Goal: Obtain resource: Download file/media

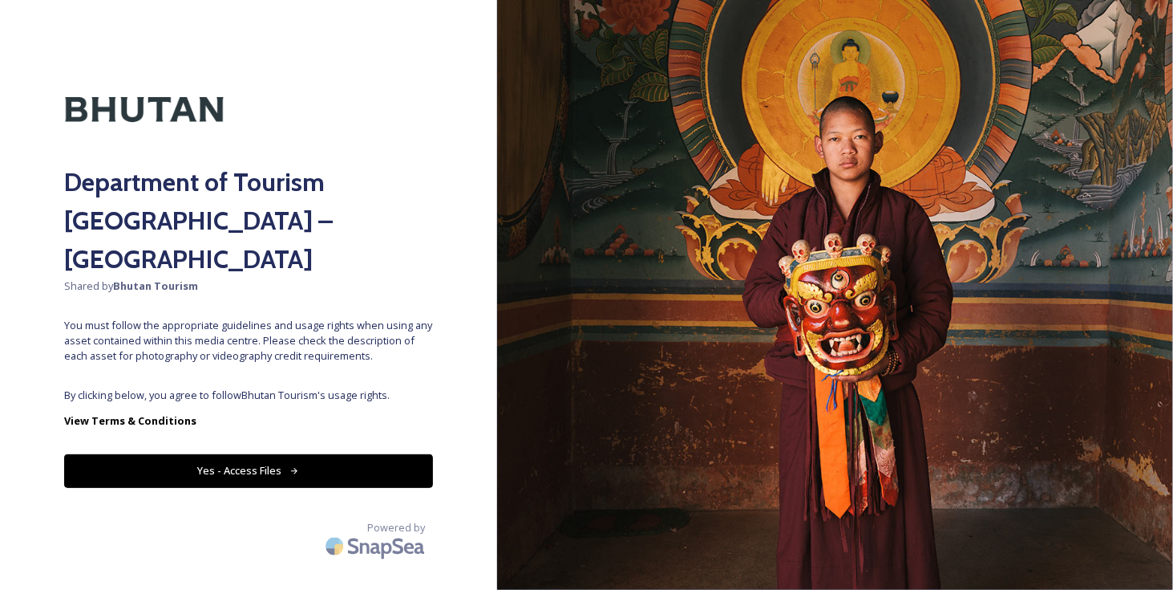
click at [252, 454] on button "Yes - Access Files" at bounding box center [248, 470] width 369 height 33
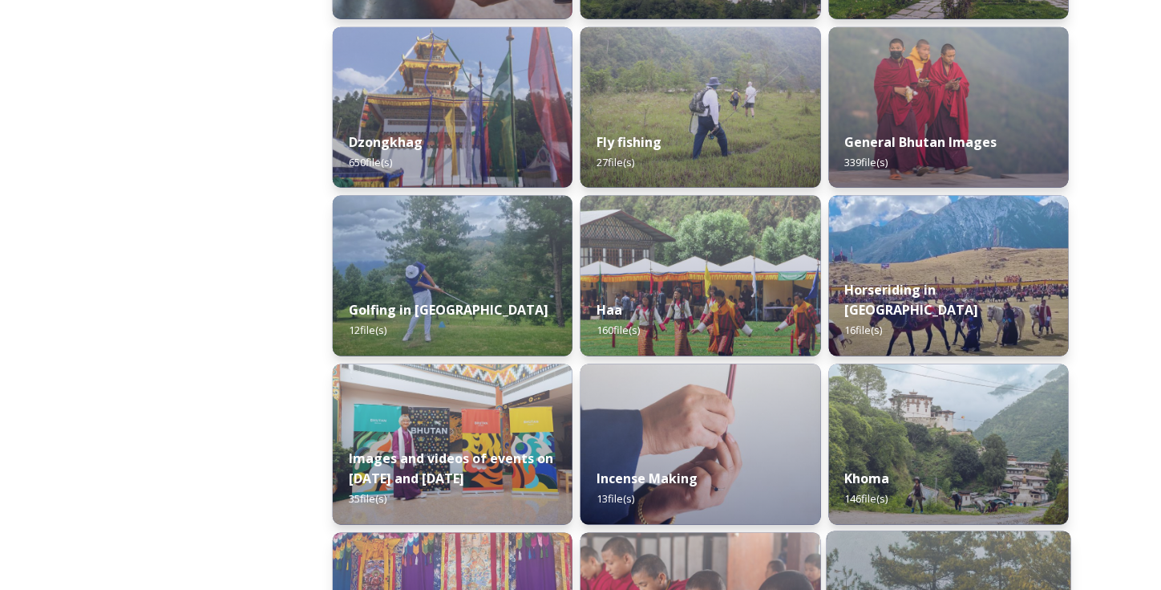
scroll to position [802, 0]
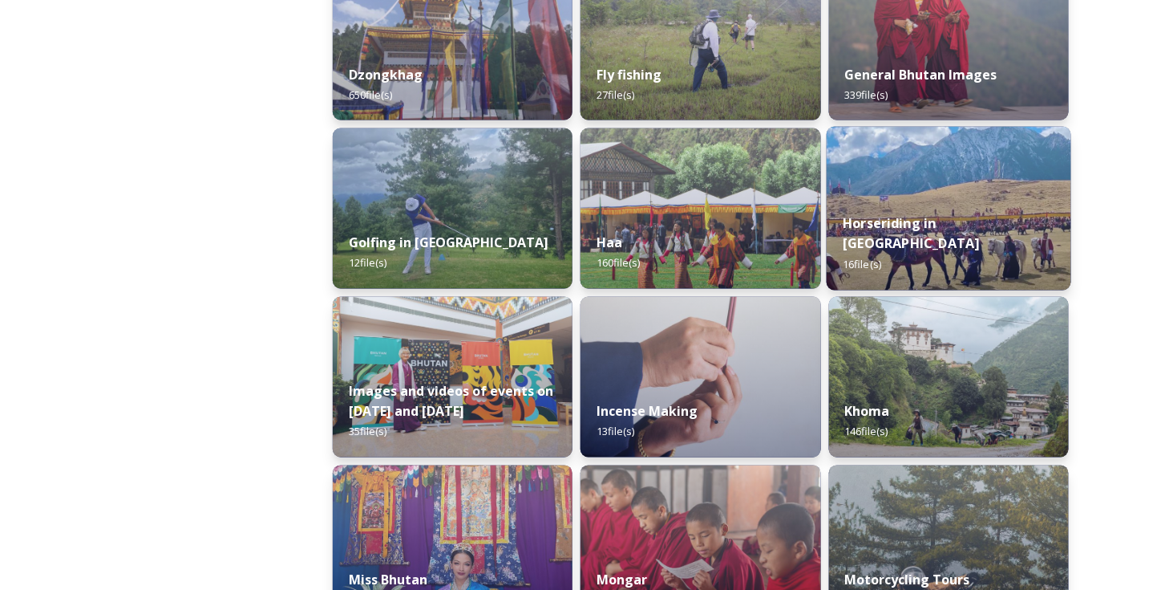
click at [967, 219] on div "Horseriding in [GEOGRAPHIC_DATA] 16 file(s)" at bounding box center [949, 243] width 245 height 93
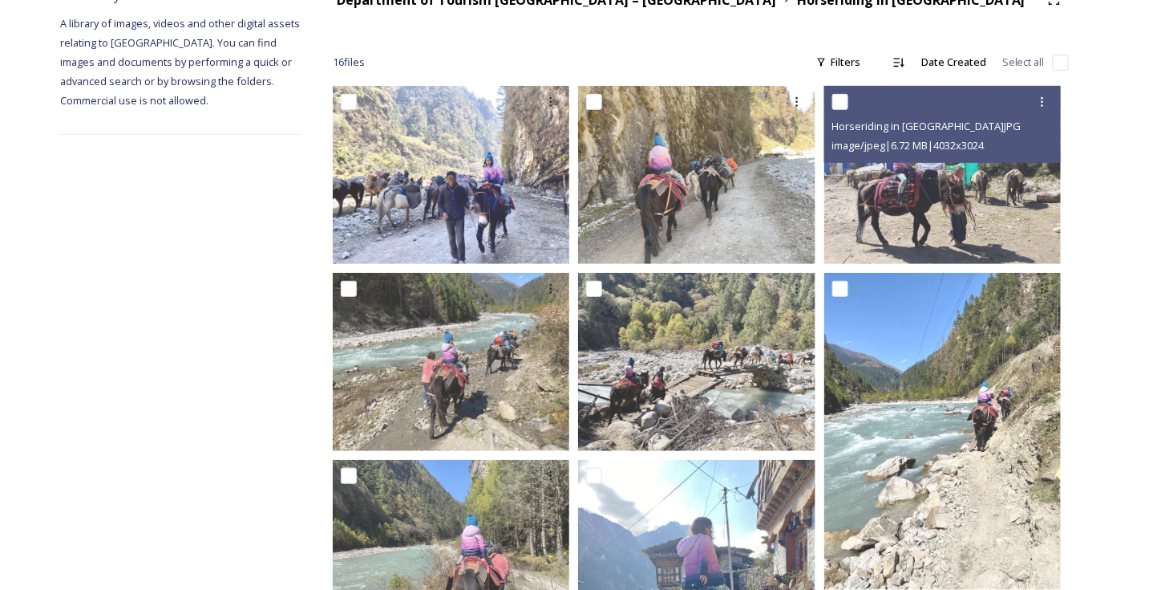
scroll to position [241, 0]
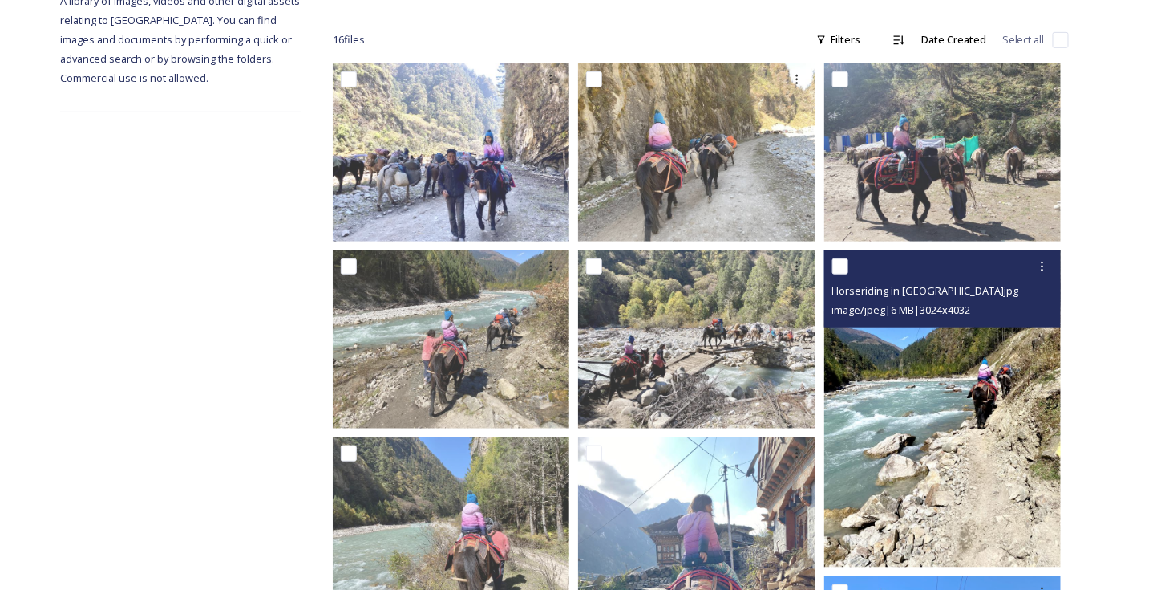
click at [927, 490] on img at bounding box center [943, 408] width 237 height 317
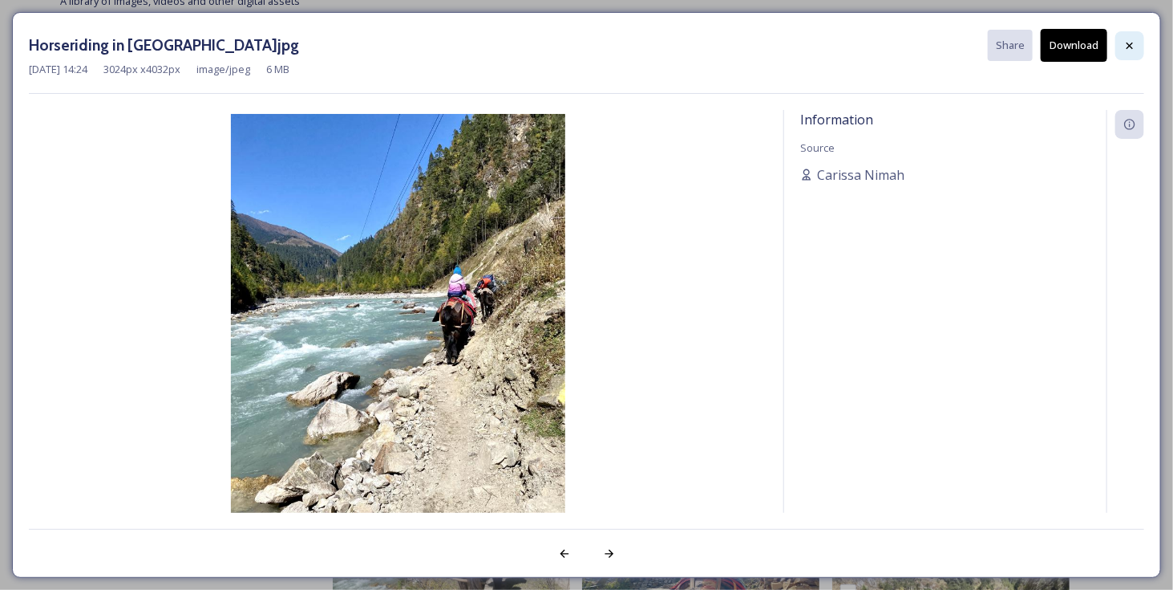
click at [1120, 45] on div at bounding box center [1130, 45] width 29 height 29
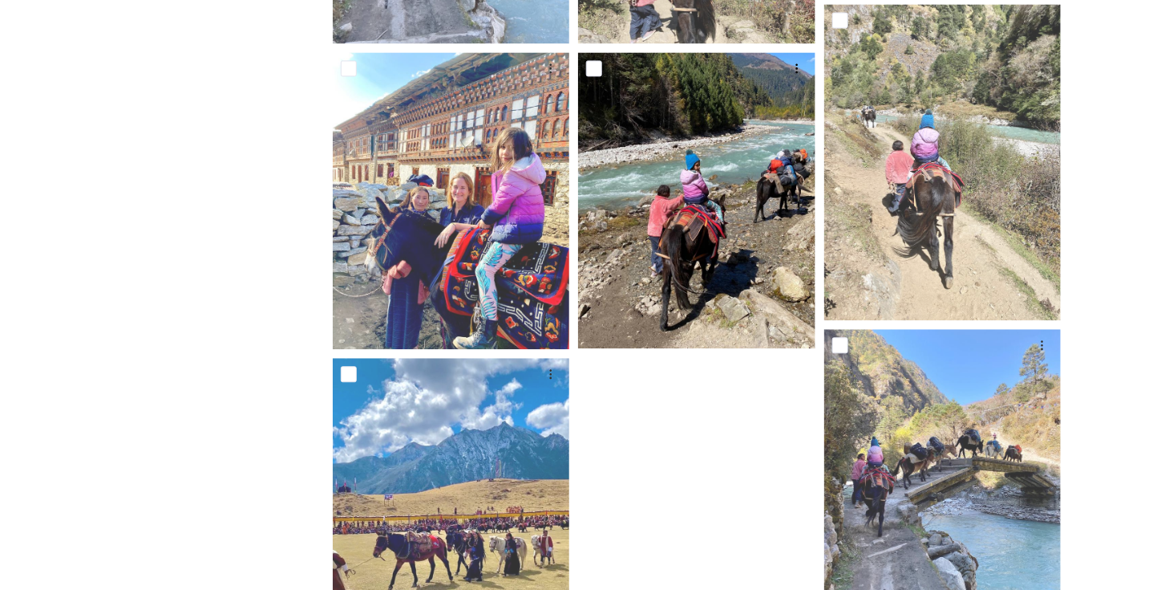
scroll to position [1238, 0]
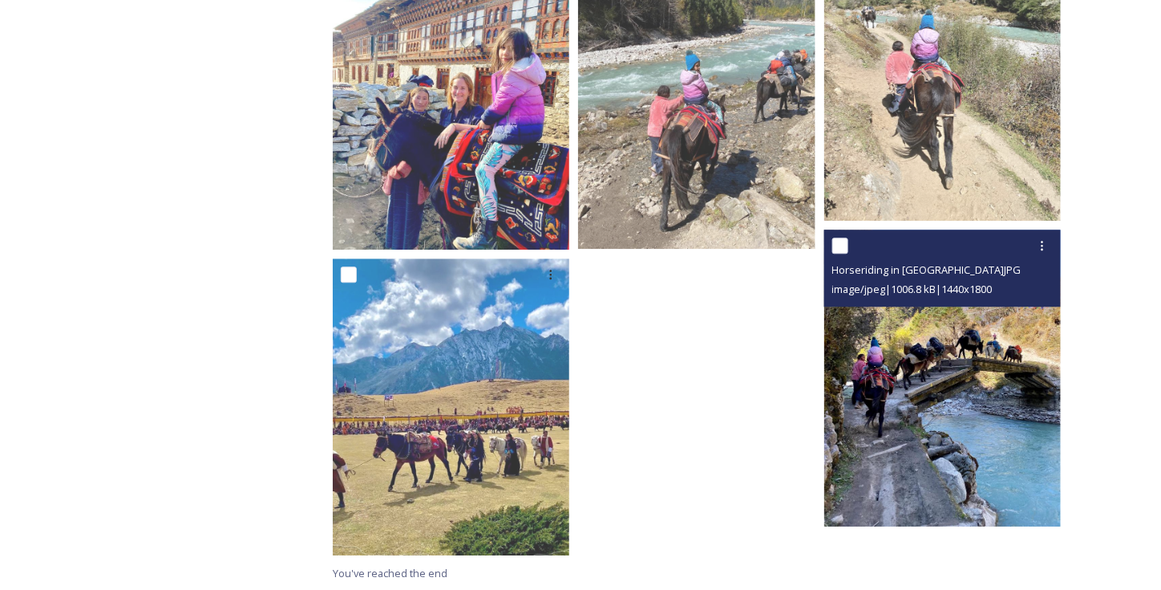
click at [1007, 387] on img at bounding box center [943, 377] width 237 height 297
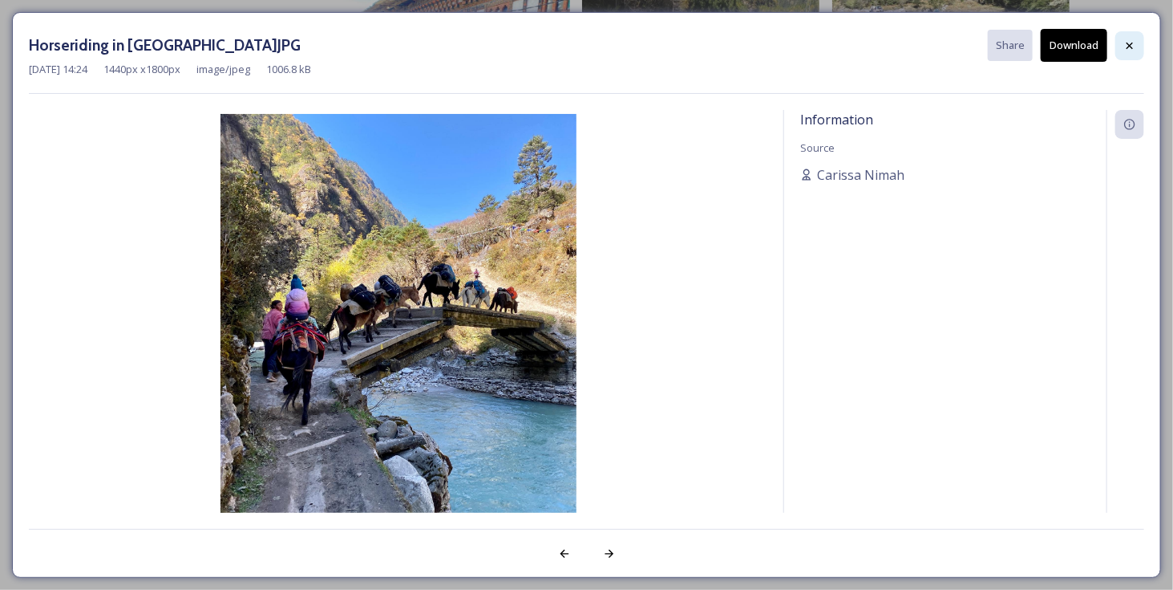
click at [1133, 47] on icon at bounding box center [1130, 45] width 6 height 6
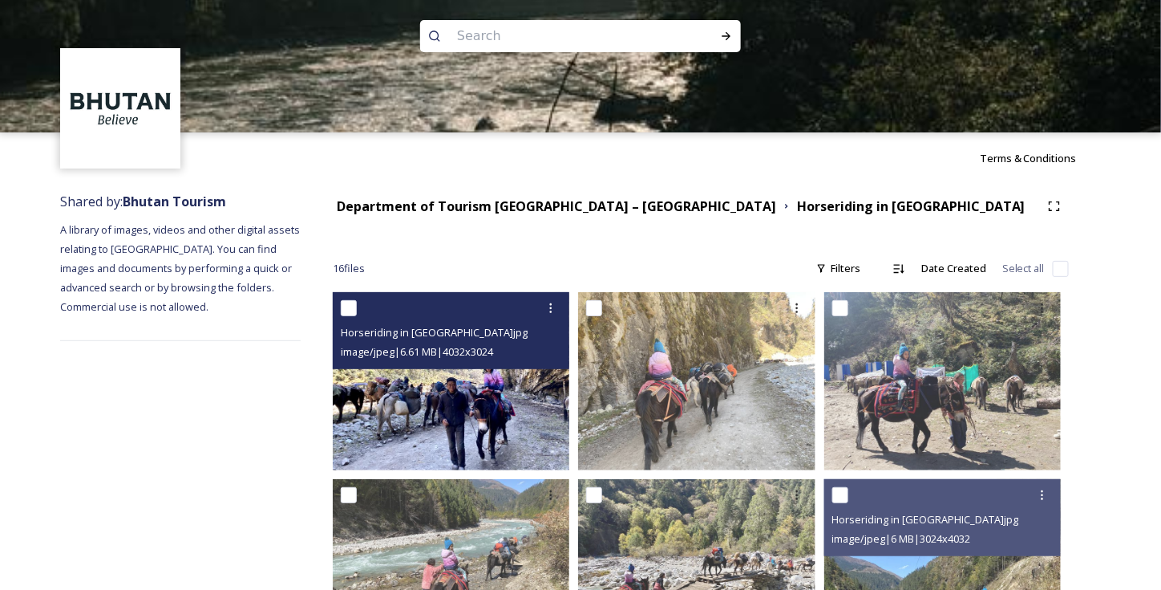
scroll to position [0, 0]
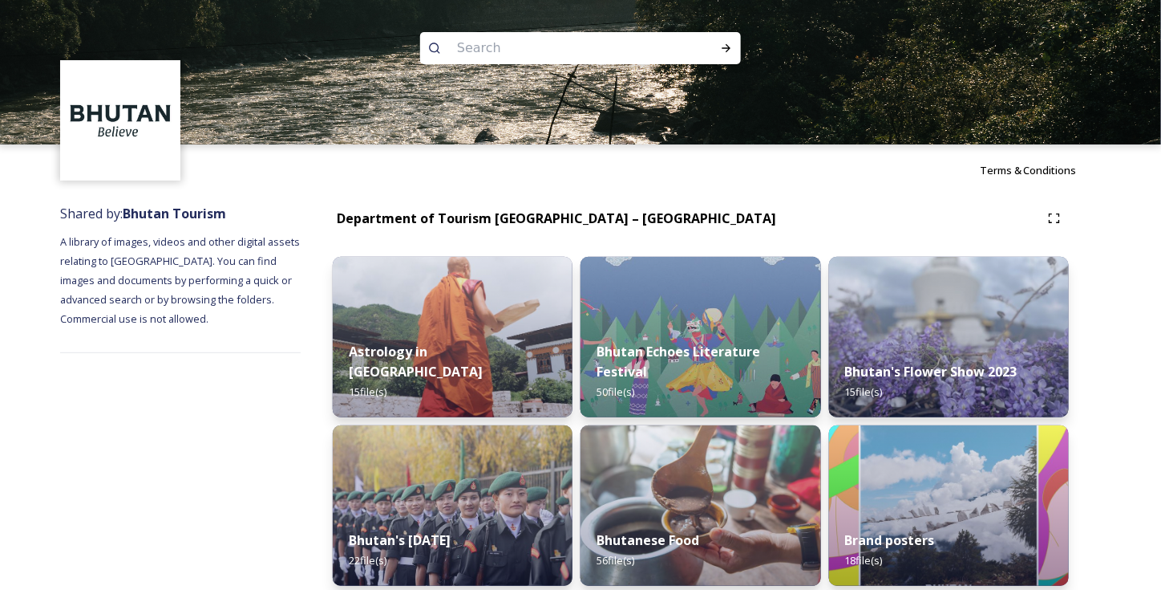
click at [67, 285] on span "A library of images, videos and other digital assets relating to [GEOGRAPHIC_DA…" at bounding box center [181, 279] width 242 height 91
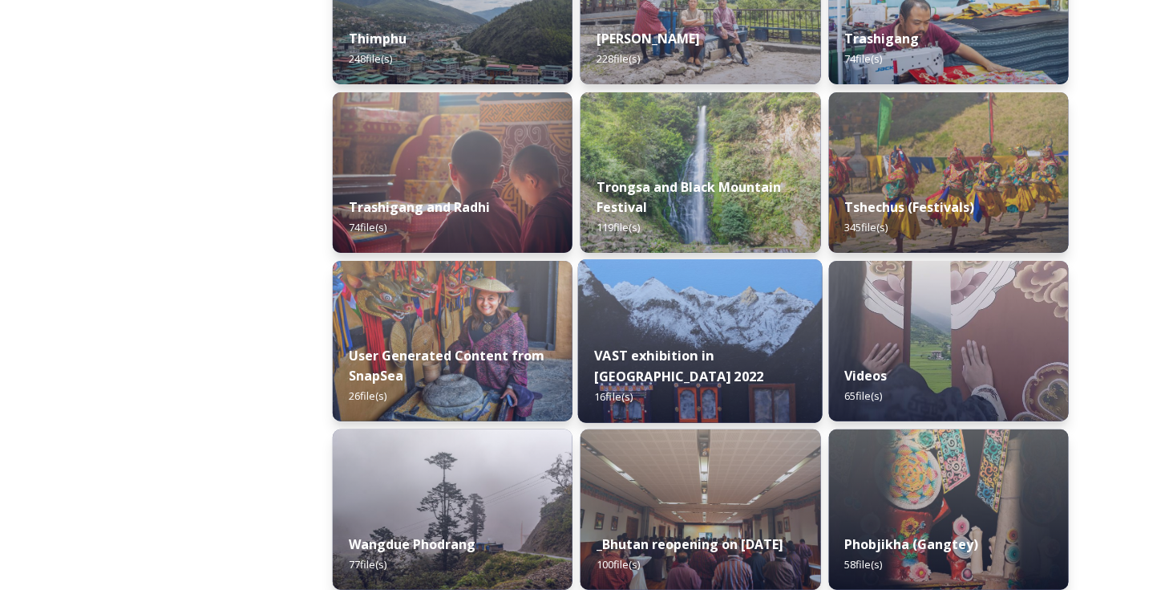
scroll to position [1925, 0]
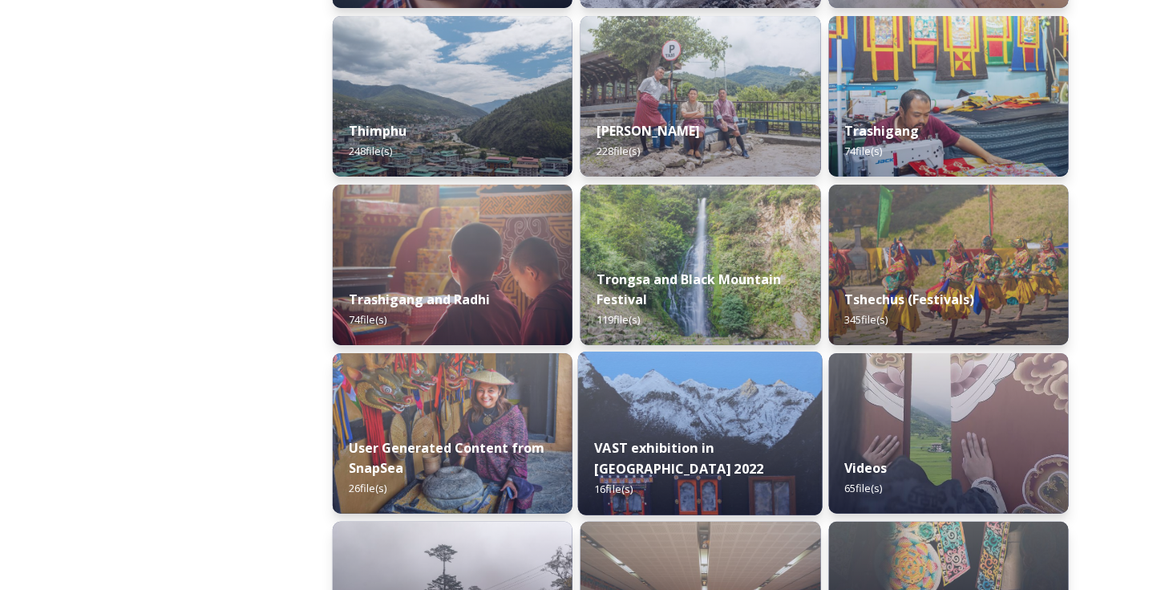
click at [709, 432] on img at bounding box center [700, 433] width 245 height 164
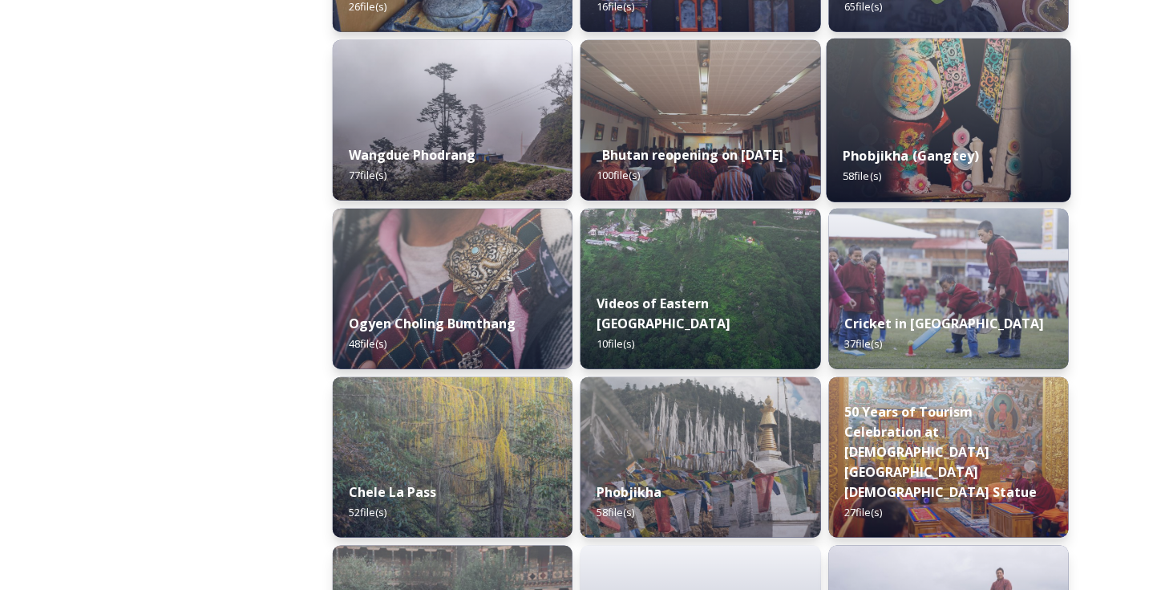
scroll to position [2486, 0]
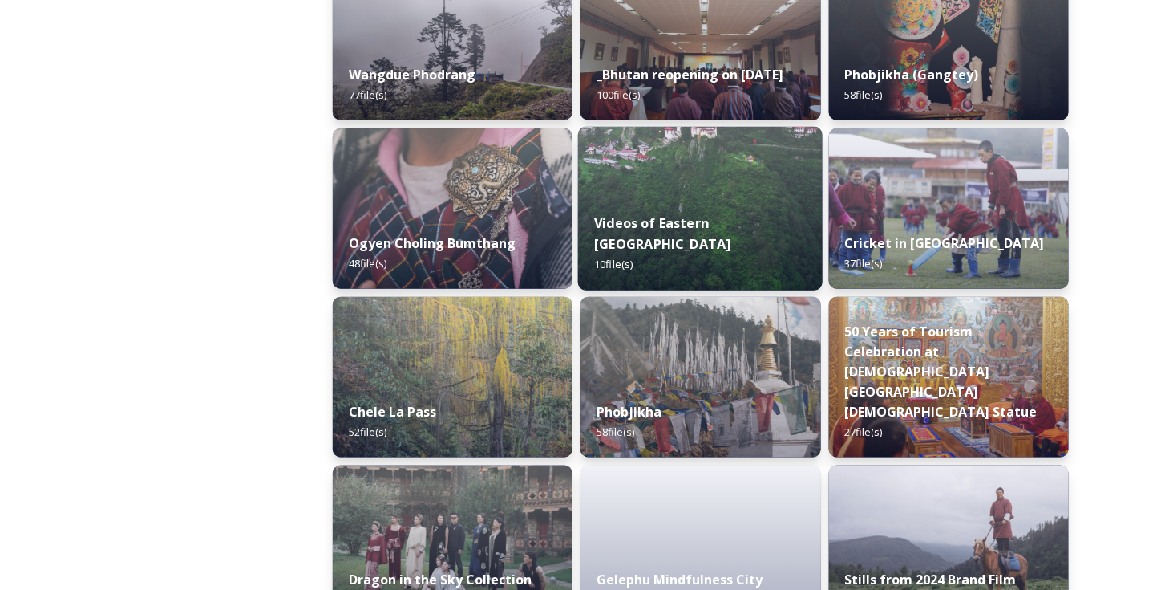
click at [735, 208] on img at bounding box center [700, 209] width 245 height 164
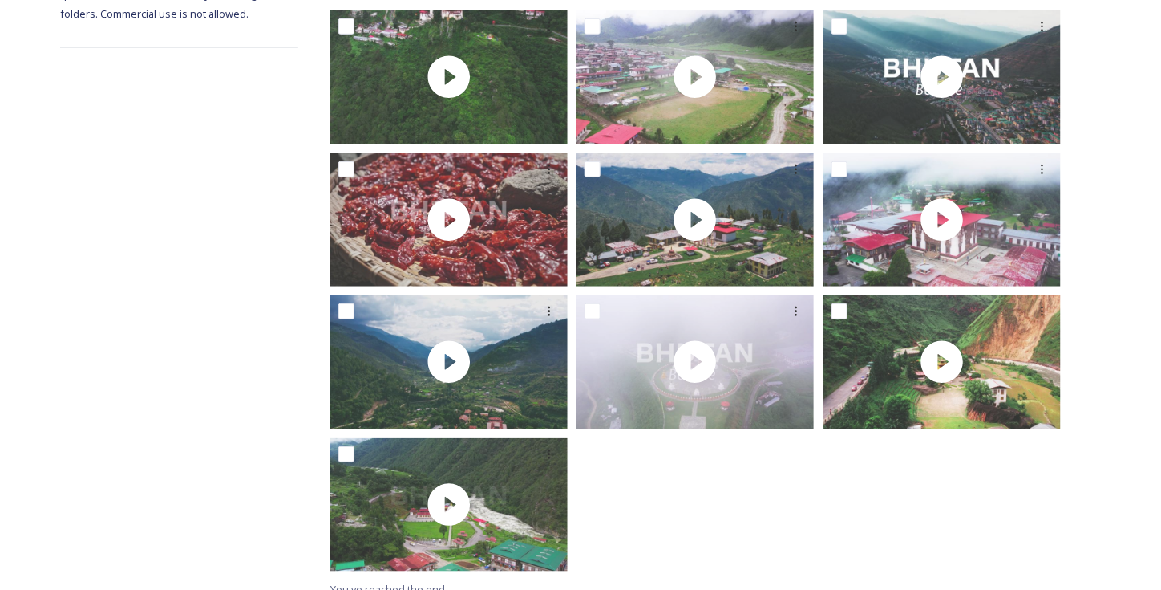
scroll to position [310, 0]
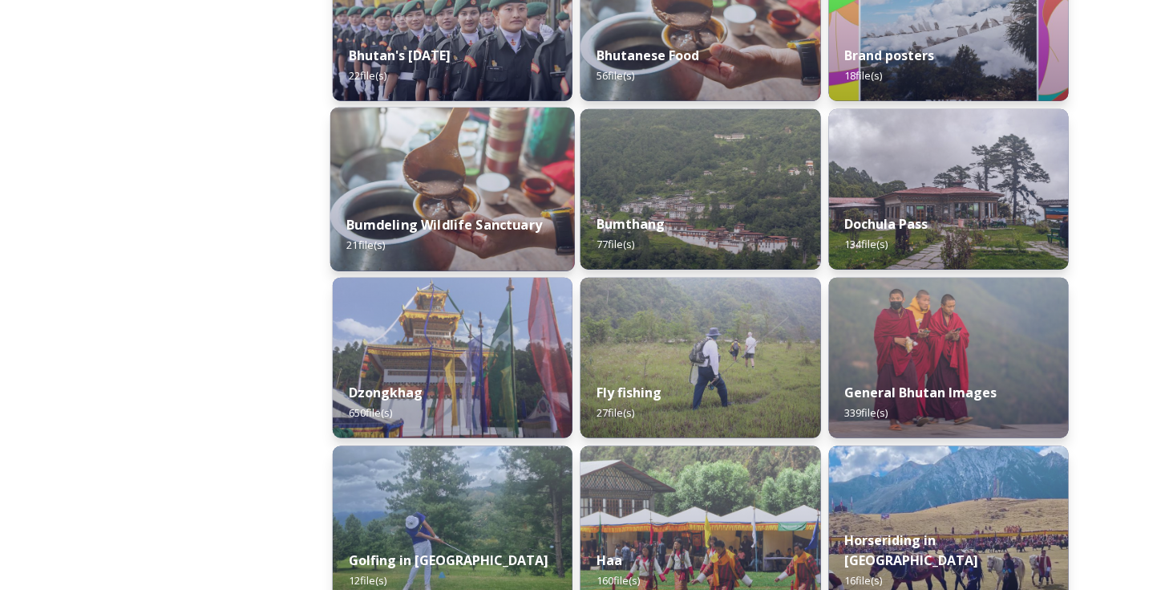
scroll to position [401, 0]
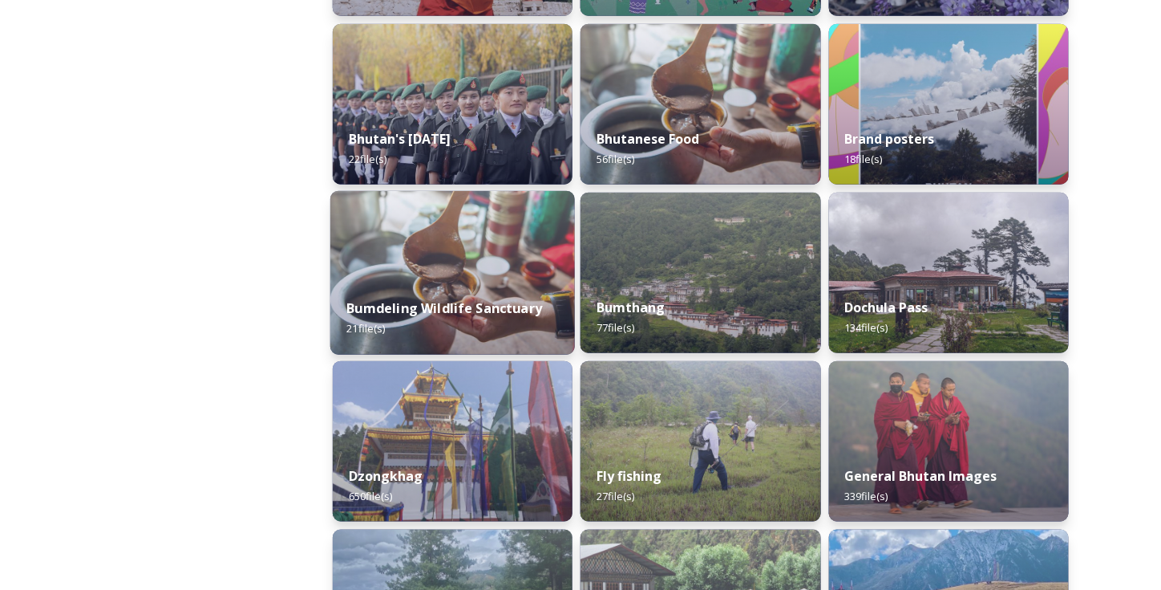
click at [481, 255] on img at bounding box center [452, 273] width 245 height 164
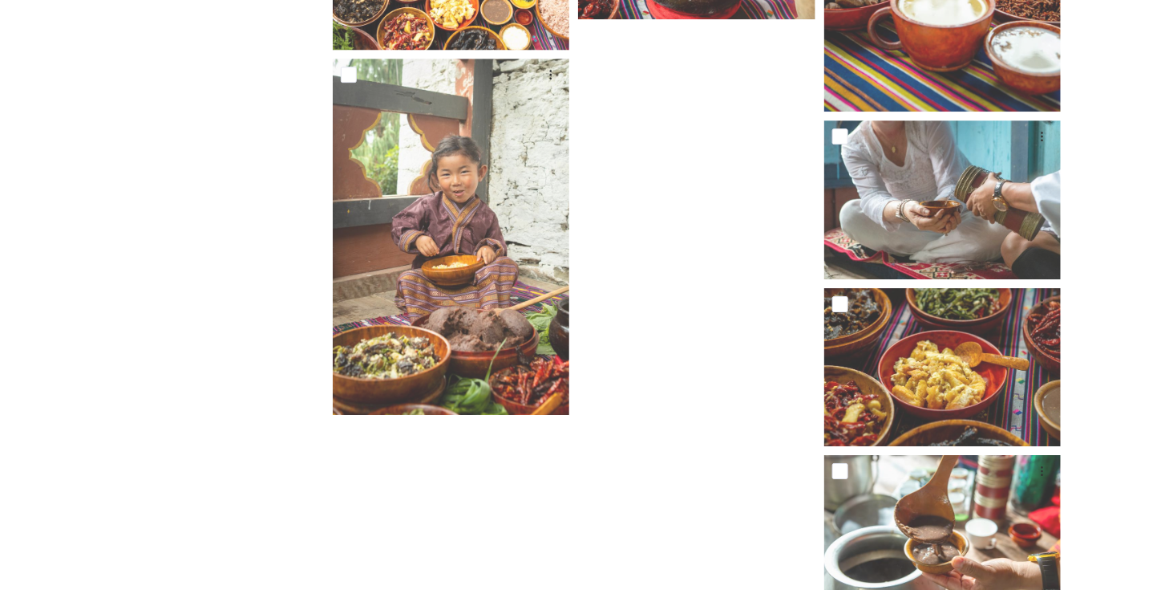
scroll to position [1684, 0]
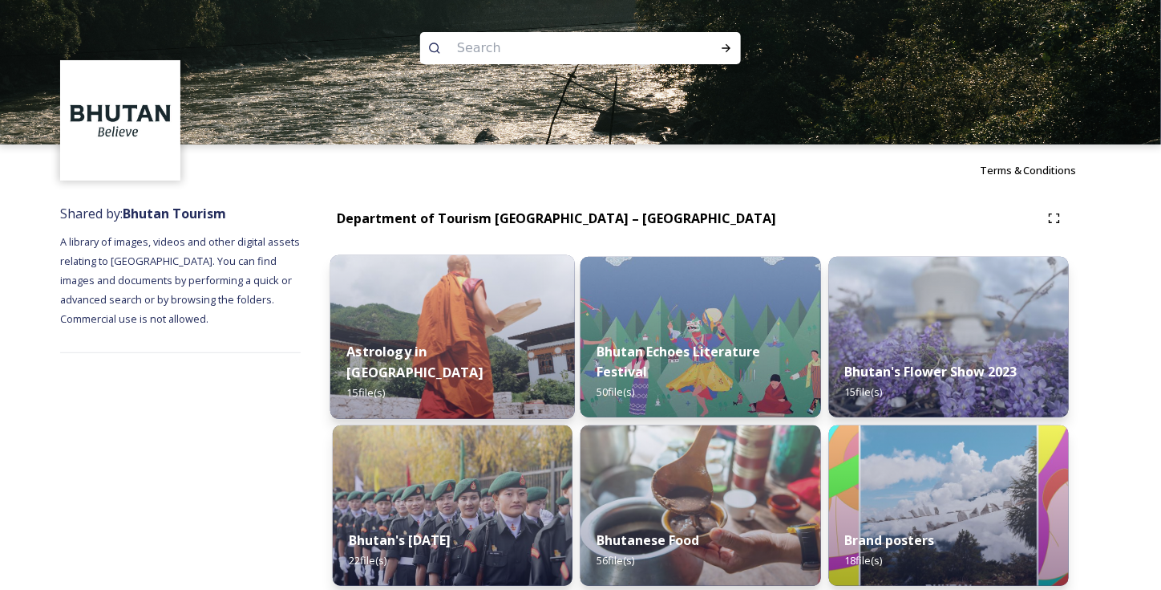
scroll to position [80, 0]
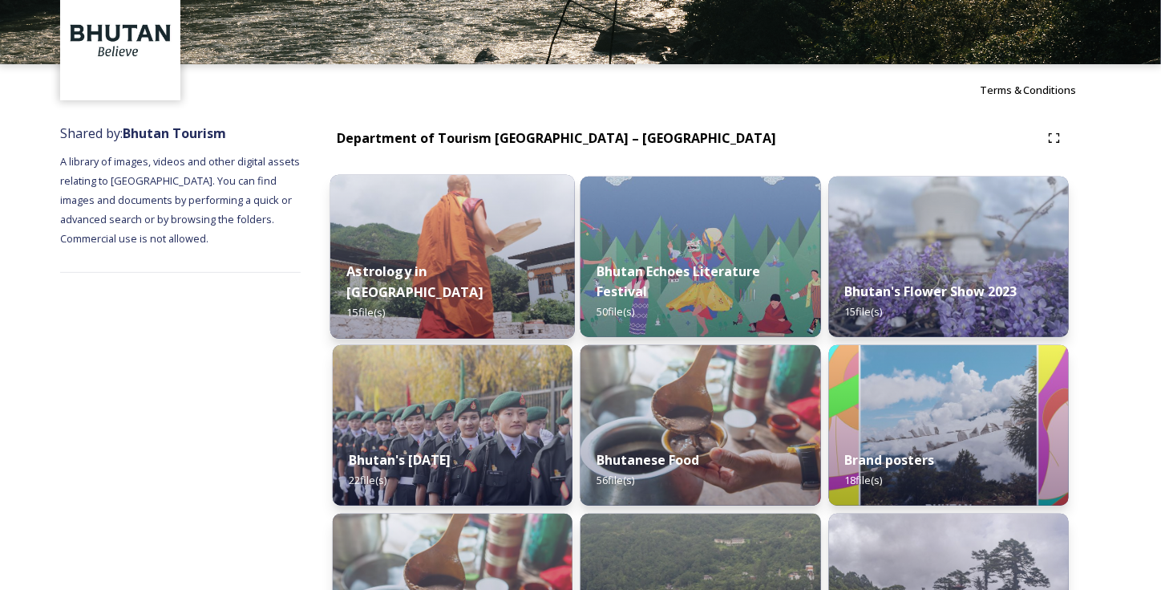
click at [504, 291] on div "Astrology in [GEOGRAPHIC_DATA] 15 file(s)" at bounding box center [452, 291] width 245 height 93
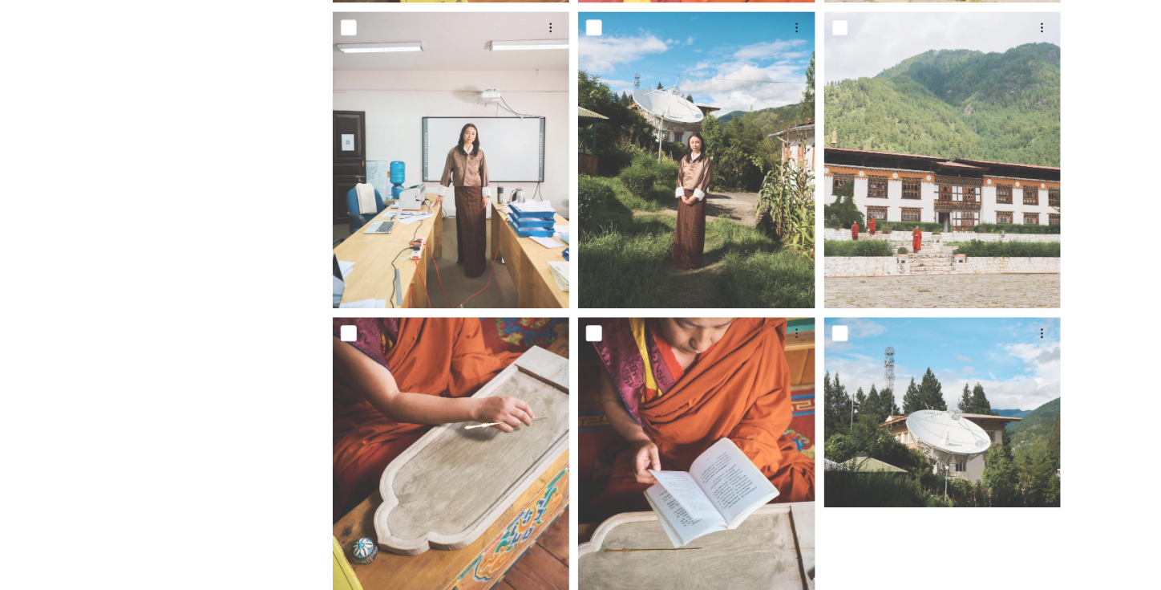
scroll to position [1188, 0]
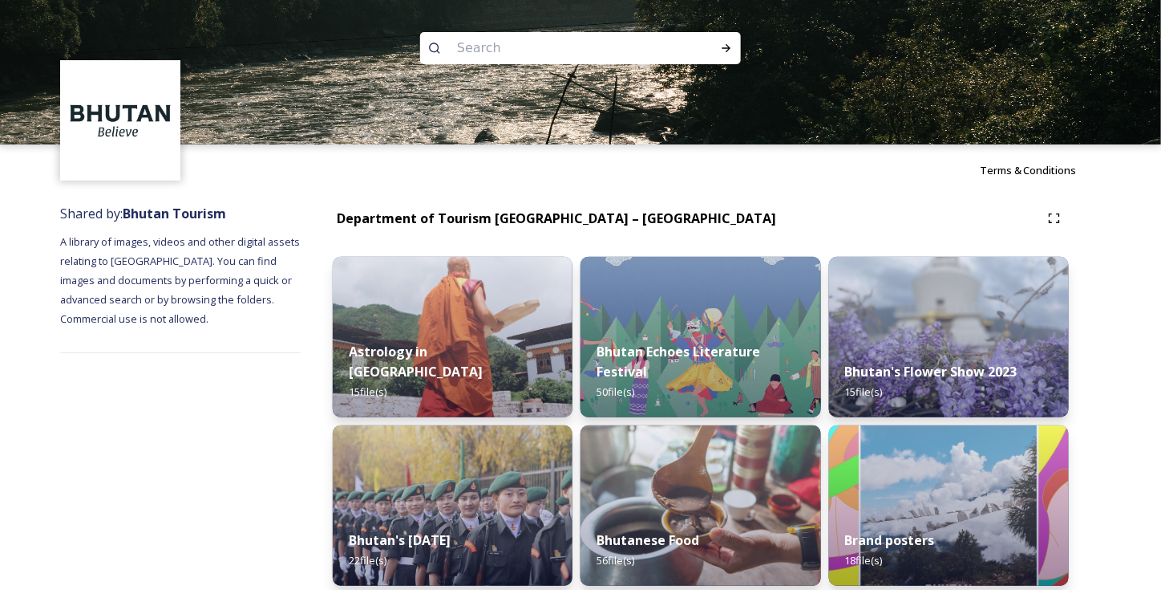
click at [521, 47] on input at bounding box center [559, 47] width 220 height 35
type input "grandparents"
click at [726, 52] on icon at bounding box center [726, 48] width 13 height 13
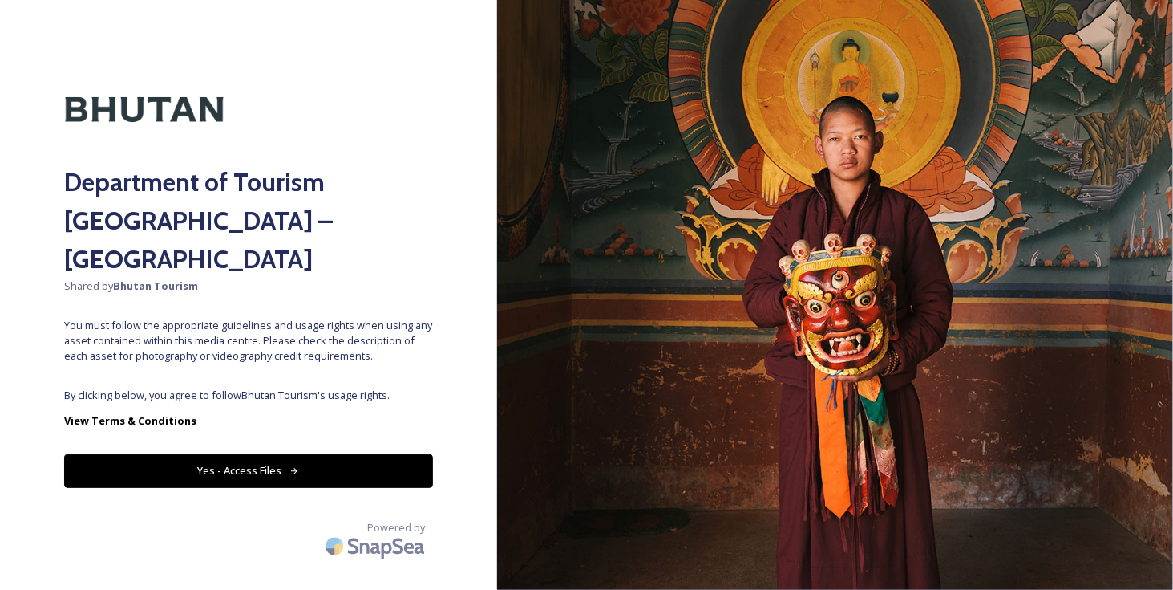
click at [284, 454] on button "Yes - Access Files" at bounding box center [248, 470] width 369 height 33
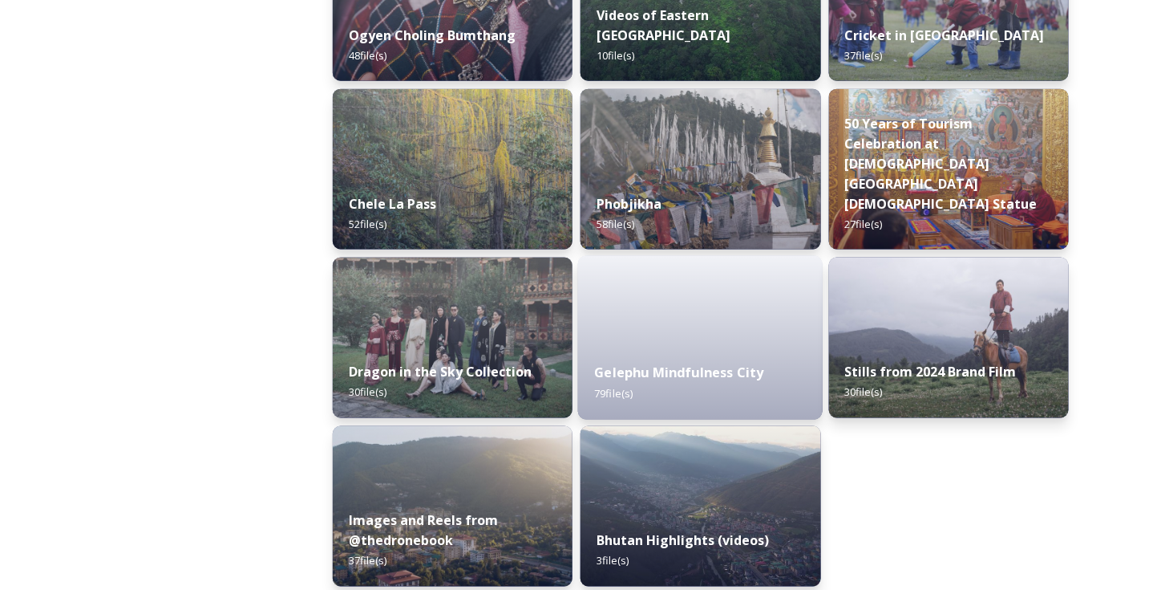
scroll to position [2706, 0]
